Goal: Transaction & Acquisition: Obtain resource

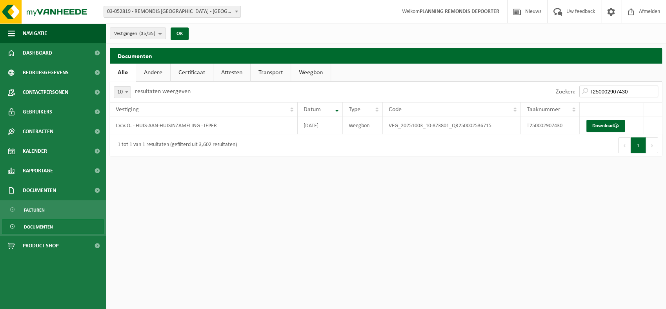
drag, startPoint x: 629, startPoint y: 91, endPoint x: 543, endPoint y: 94, distance: 86.8
click at [543, 94] on div "Zoeken: T250002907430" at bounding box center [524, 92] width 276 height 20
paste input "544"
click at [606, 124] on link "Download" at bounding box center [606, 126] width 38 height 13
drag, startPoint x: 631, startPoint y: 90, endPoint x: 521, endPoint y: 82, distance: 110.6
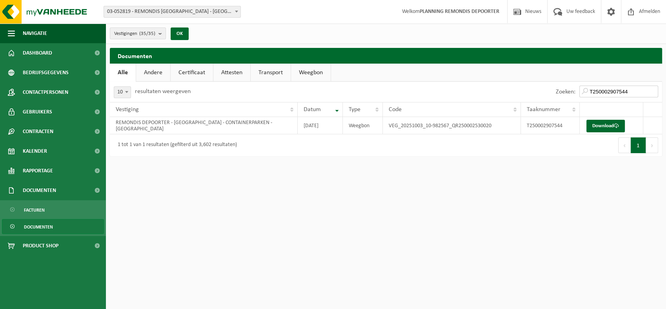
click at [522, 82] on div "Zoeken: T250002907544" at bounding box center [524, 92] width 276 height 20
paste input "5"
click at [597, 126] on link "Download" at bounding box center [606, 126] width 38 height 13
drag, startPoint x: 632, startPoint y: 91, endPoint x: 505, endPoint y: 92, distance: 126.4
click at [509, 92] on div "Zoeken: T250002907545" at bounding box center [524, 92] width 276 height 20
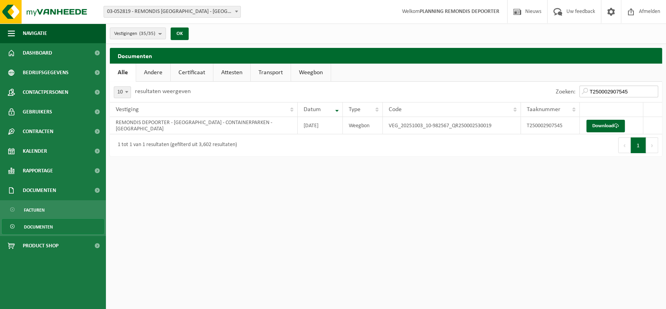
paste input "16799"
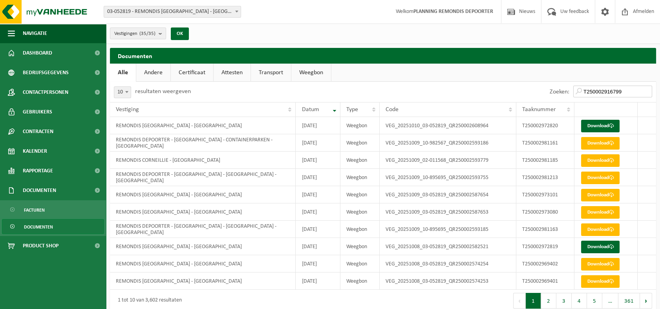
click at [628, 91] on input "T250002916799" at bounding box center [612, 92] width 79 height 12
click at [578, 89] on input "T250002916799" at bounding box center [612, 92] width 79 height 12
drag, startPoint x: 625, startPoint y: 90, endPoint x: 563, endPoint y: 90, distance: 62.0
click at [563, 90] on div "Zoeken: T250002916799" at bounding box center [601, 92] width 110 height 20
paste input "search"
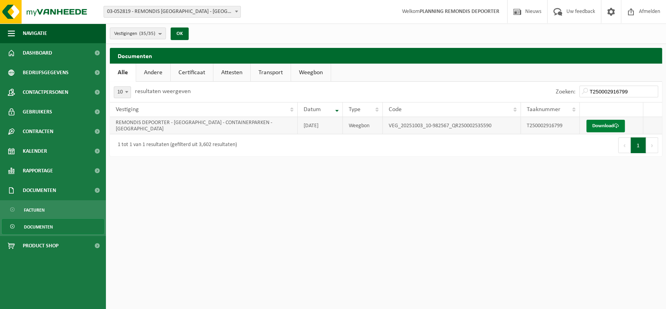
click at [603, 126] on link "Download" at bounding box center [606, 126] width 38 height 13
drag, startPoint x: 628, startPoint y: 91, endPoint x: 588, endPoint y: 89, distance: 39.3
click at [589, 89] on input "T250002916799" at bounding box center [619, 92] width 79 height 12
paste input "8"
click at [603, 125] on link "Download" at bounding box center [606, 126] width 38 height 13
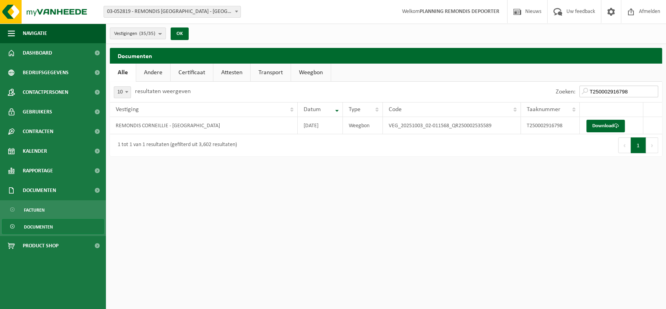
drag, startPoint x: 630, startPoint y: 91, endPoint x: 494, endPoint y: 88, distance: 135.8
click at [495, 88] on div "Zoeken: T250002916798" at bounding box center [524, 92] width 276 height 20
paste input "890997"
click at [597, 128] on link "Download" at bounding box center [606, 126] width 38 height 13
click at [633, 89] on input "T250002890997" at bounding box center [619, 92] width 79 height 12
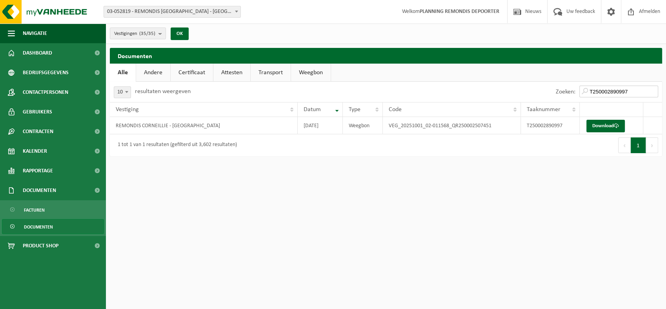
drag, startPoint x: 633, startPoint y: 89, endPoint x: 562, endPoint y: 93, distance: 71.2
click at [562, 93] on div "Zoeken: T250002890997" at bounding box center [607, 92] width 110 height 20
paste input "8"
click at [600, 125] on link "Download" at bounding box center [606, 126] width 38 height 13
drag, startPoint x: 637, startPoint y: 91, endPoint x: 564, endPoint y: 91, distance: 73.8
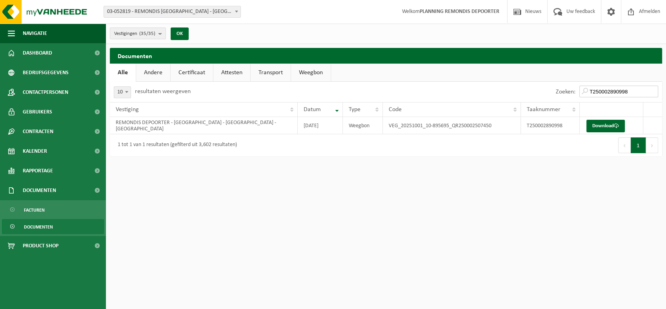
click at [566, 91] on div "Zoeken: T250002890998" at bounding box center [607, 92] width 110 height 20
paste input "917239"
click at [603, 123] on link "Download" at bounding box center [606, 126] width 38 height 13
drag, startPoint x: 633, startPoint y: 91, endPoint x: 489, endPoint y: 83, distance: 145.0
click at [489, 83] on div "Zoeken: T250002917239" at bounding box center [524, 92] width 276 height 20
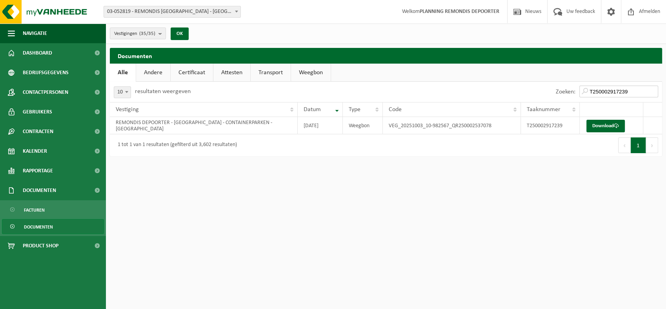
paste input "40"
type input "T250002917240"
click at [598, 122] on link "Download" at bounding box center [606, 126] width 38 height 13
